Goal: Task Accomplishment & Management: Manage account settings

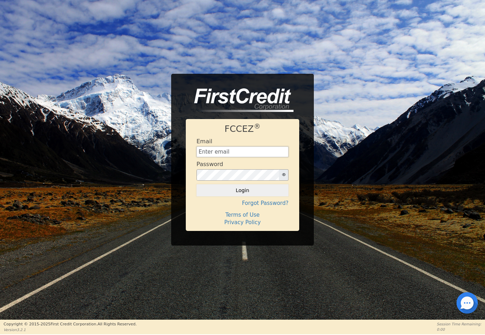
type input "[EMAIL_ADDRESS][DOMAIN_NAME]"
click at [242, 190] on button "Login" at bounding box center [242, 190] width 92 height 12
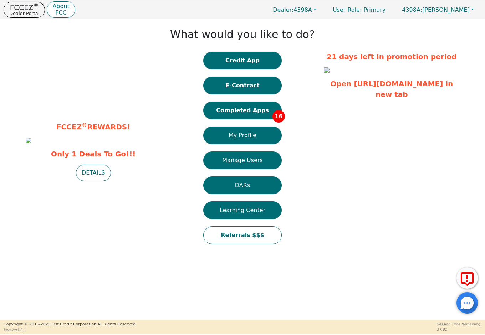
click at [241, 108] on button "Completed Apps 16" at bounding box center [242, 111] width 78 height 18
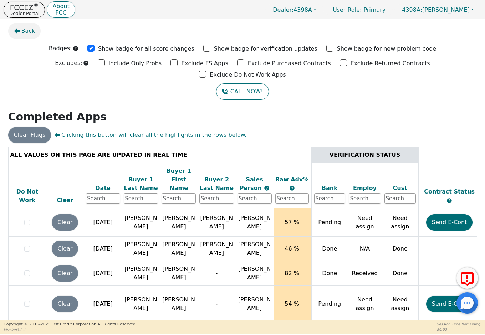
click at [22, 32] on span "Back" at bounding box center [28, 31] width 14 height 9
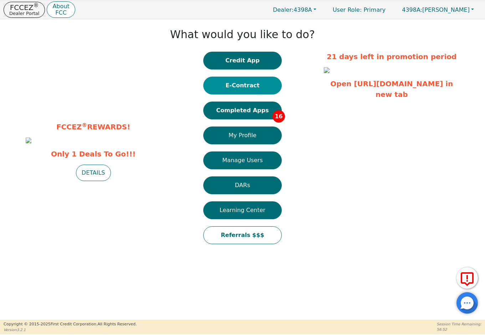
click at [251, 90] on button "E-Contract" at bounding box center [242, 86] width 78 height 18
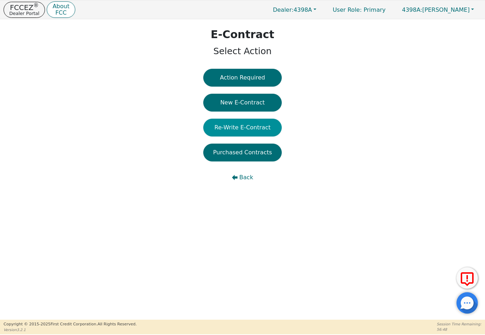
click at [257, 125] on button "Re-Write E-Contract" at bounding box center [242, 128] width 78 height 18
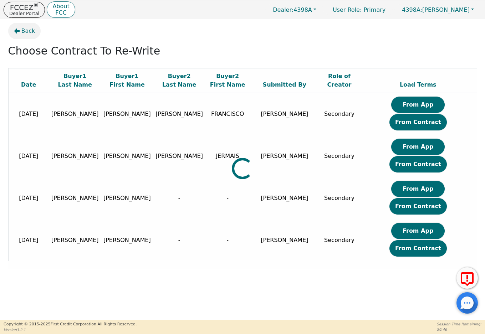
click at [27, 32] on span "Back" at bounding box center [28, 31] width 14 height 9
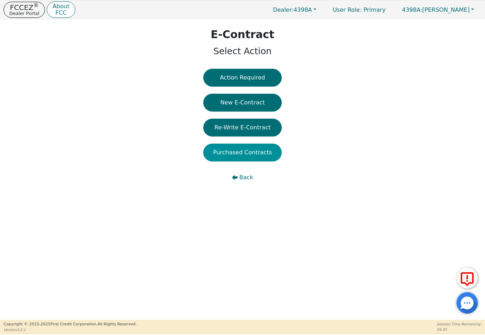
click at [229, 146] on button "Purchased Contracts" at bounding box center [242, 153] width 78 height 18
